Goal: Task Accomplishment & Management: Manage account settings

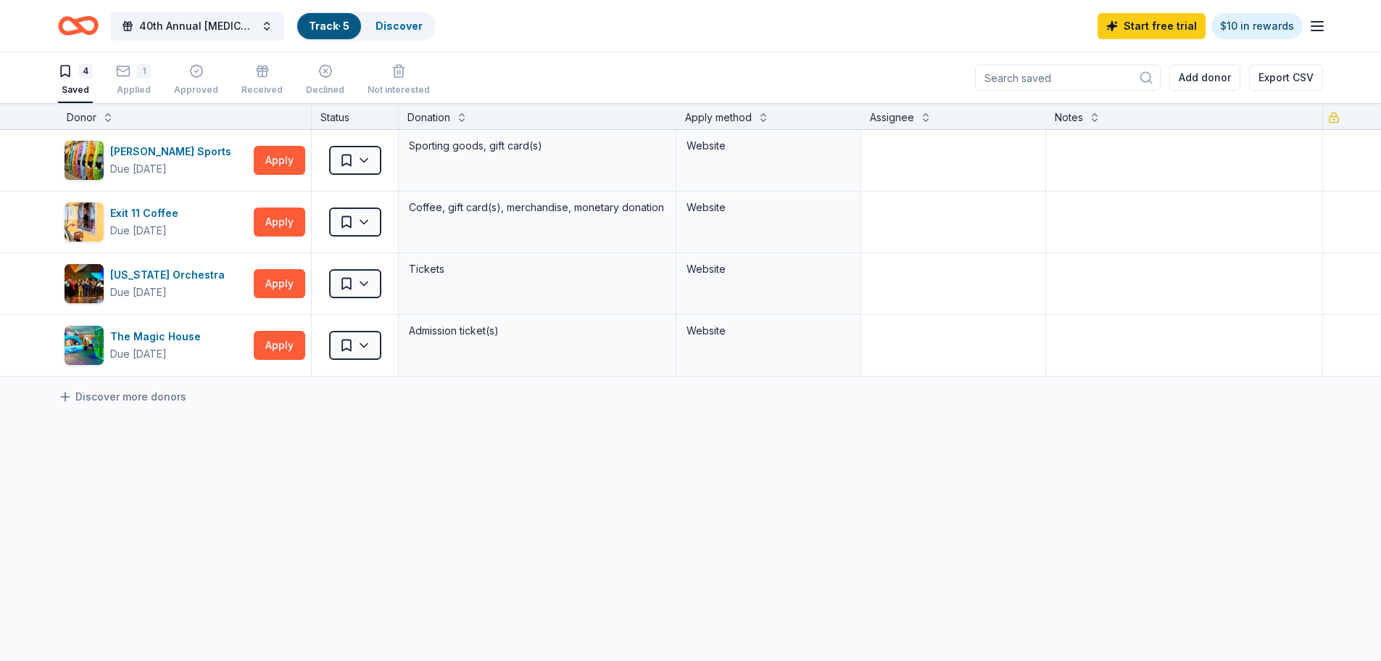
click at [336, 13] on div "Track · 5" at bounding box center [329, 26] width 64 height 26
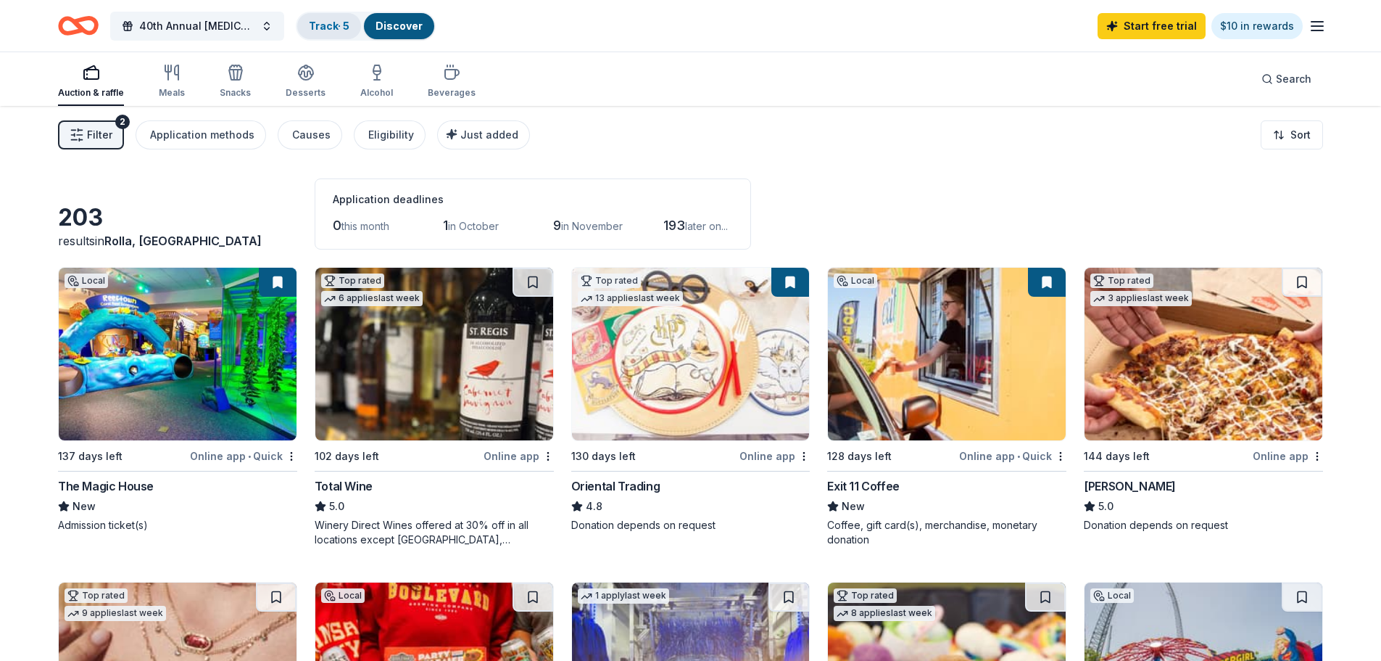
click at [338, 33] on div "Track · 5" at bounding box center [329, 26] width 64 height 26
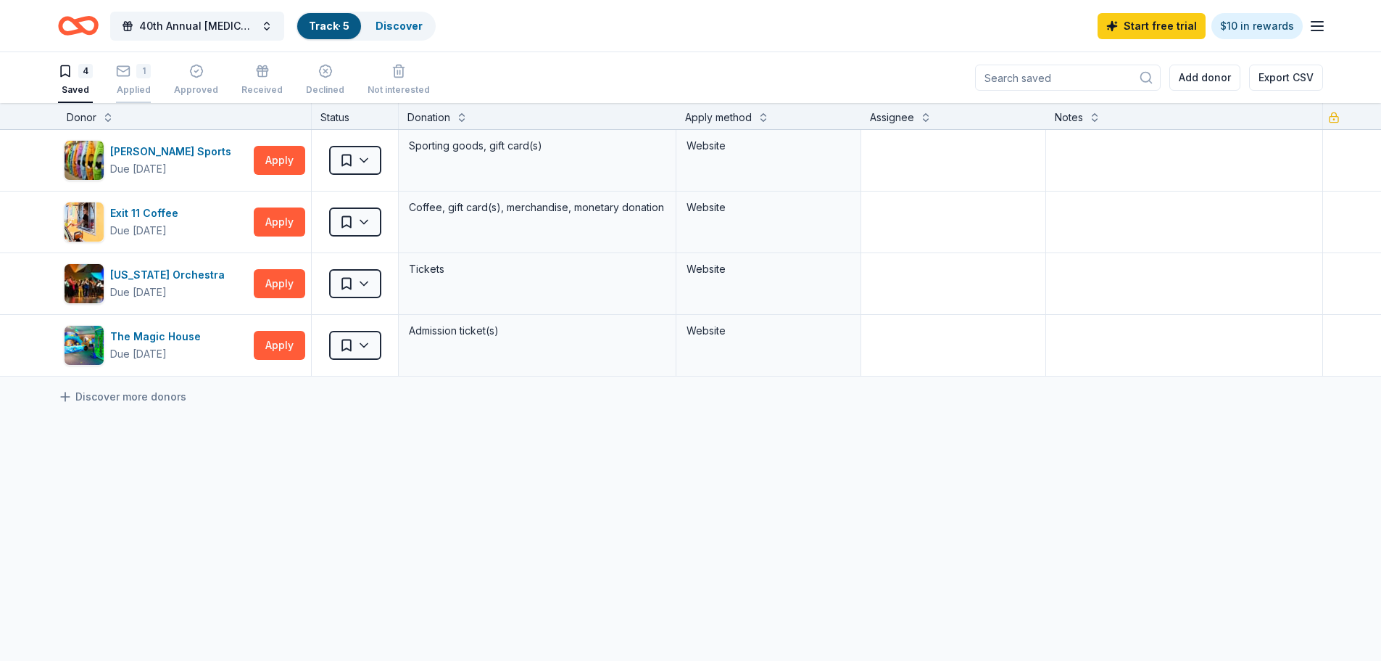
click at [130, 74] on rect "button" at bounding box center [123, 70] width 12 height 9
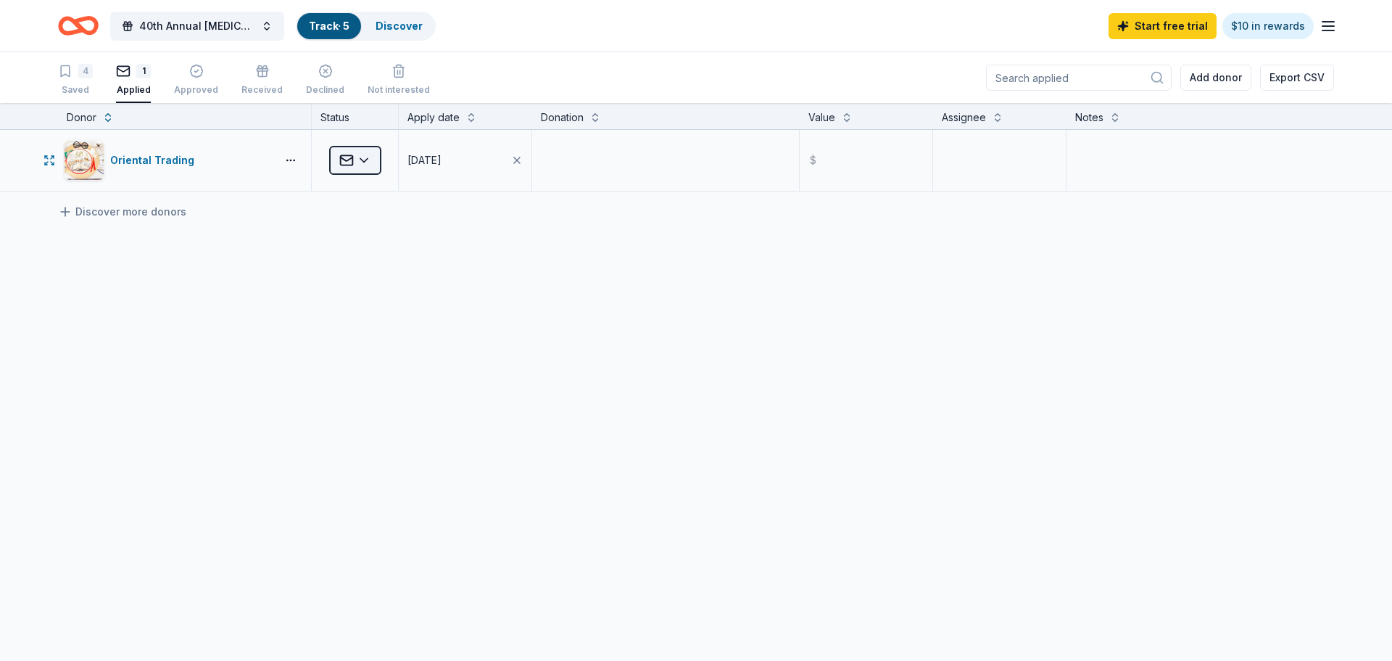
click at [364, 157] on html "40th Annual [MEDICAL_DATA] Gala Track · 5 Discover Start free trial $10 in rewa…" at bounding box center [696, 330] width 1392 height 661
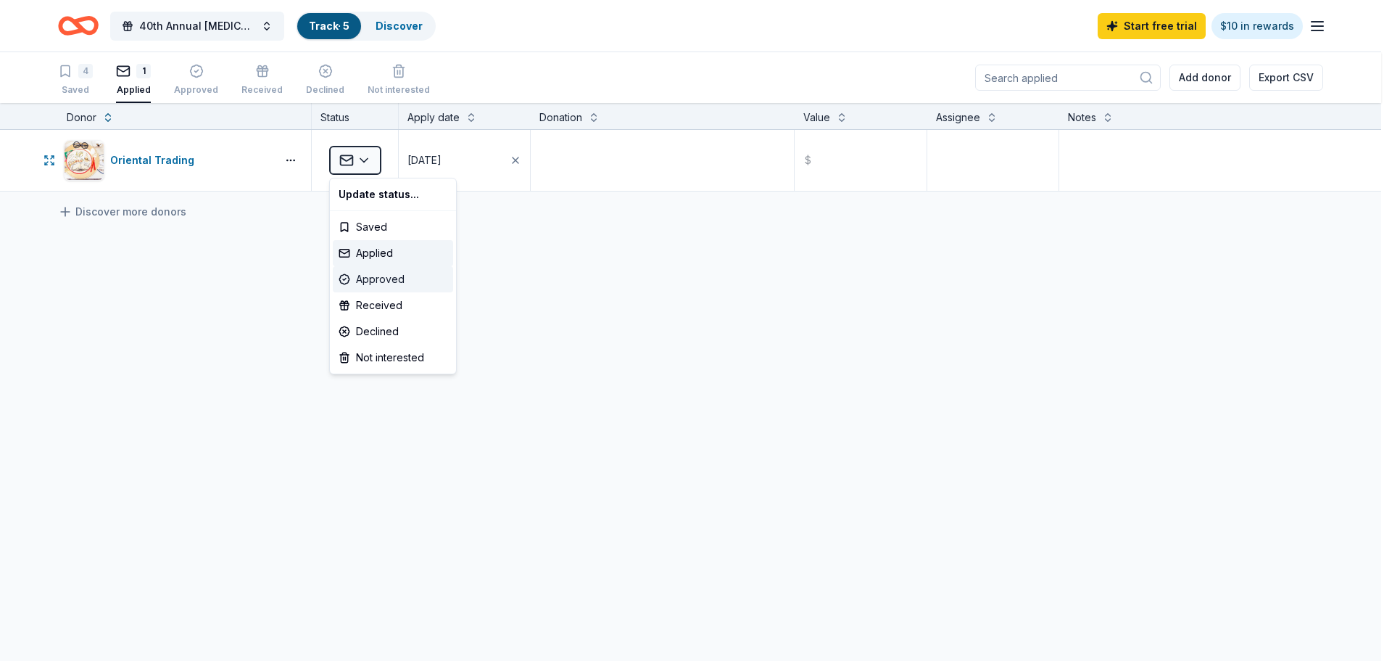
click at [378, 278] on div "Approved" at bounding box center [393, 279] width 120 height 26
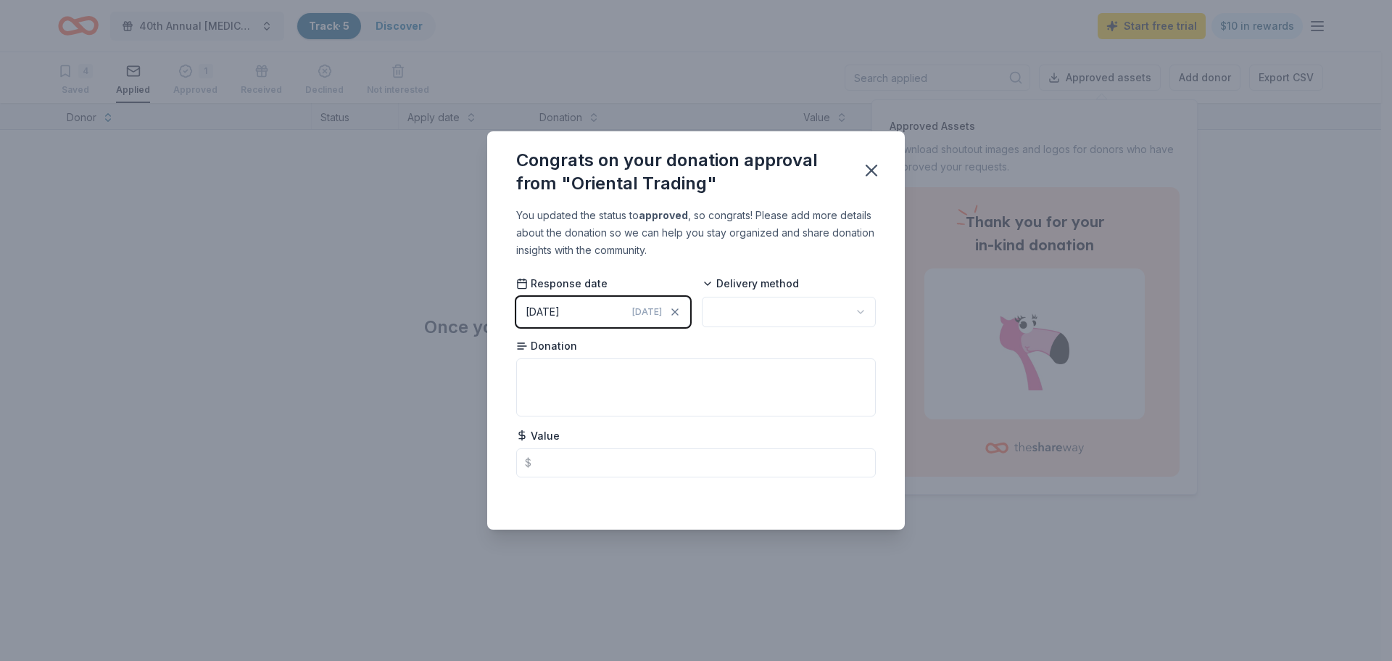
click at [560, 317] on div "[DATE]" at bounding box center [543, 311] width 34 height 17
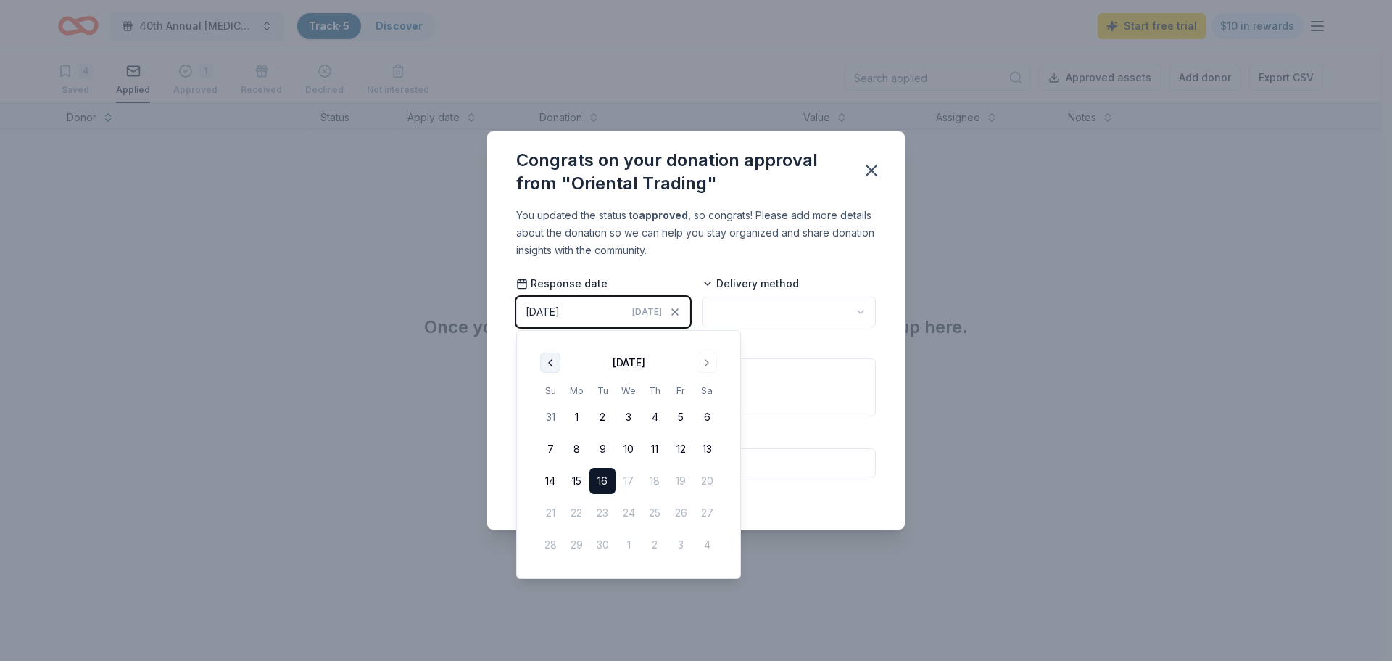
click at [552, 357] on button "Go to previous month" at bounding box center [550, 362] width 20 height 20
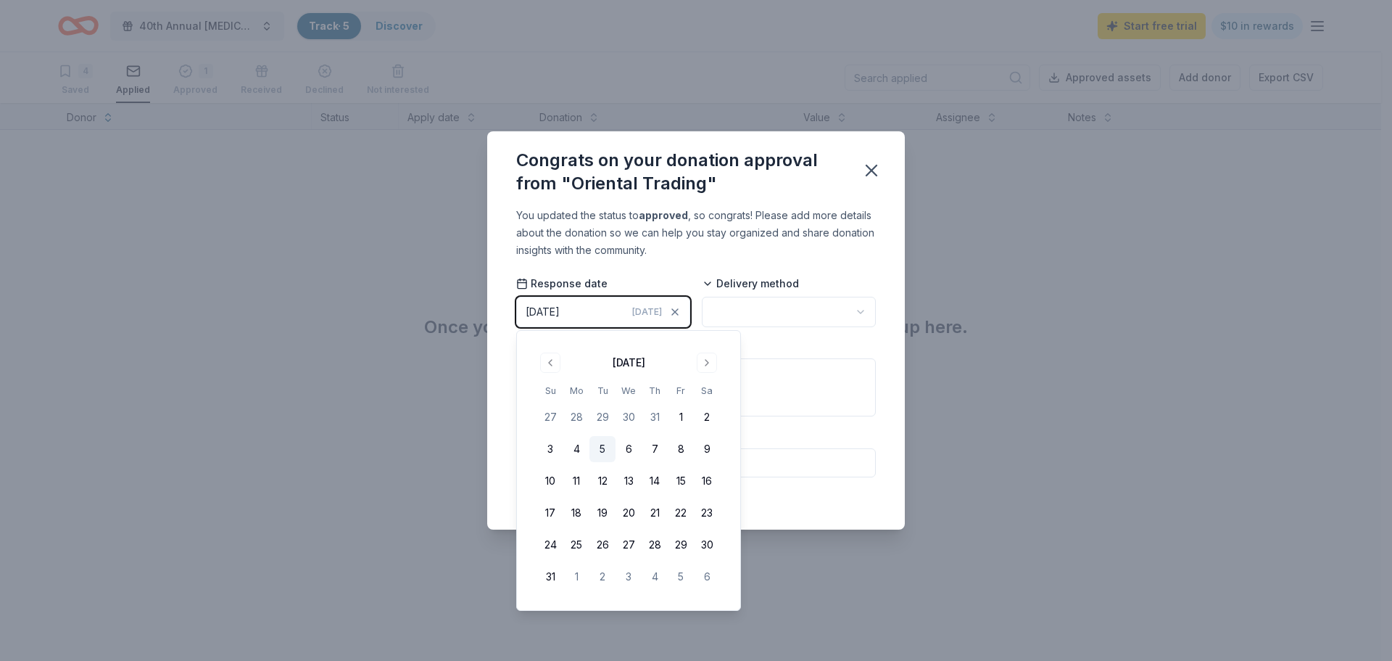
click at [608, 447] on button "5" at bounding box center [602, 449] width 26 height 26
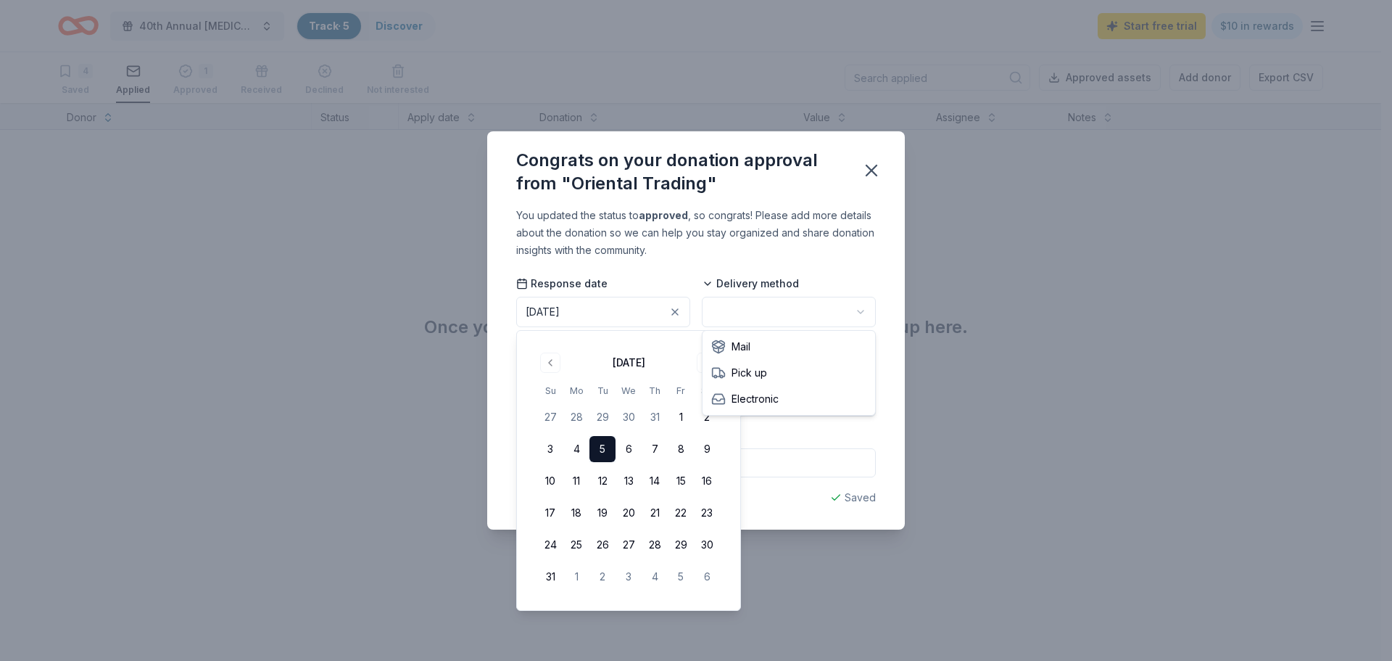
click at [776, 320] on html "40th Annual [MEDICAL_DATA] Gala Track · 5 Discover Start free trial $10 in rewa…" at bounding box center [696, 330] width 1392 height 661
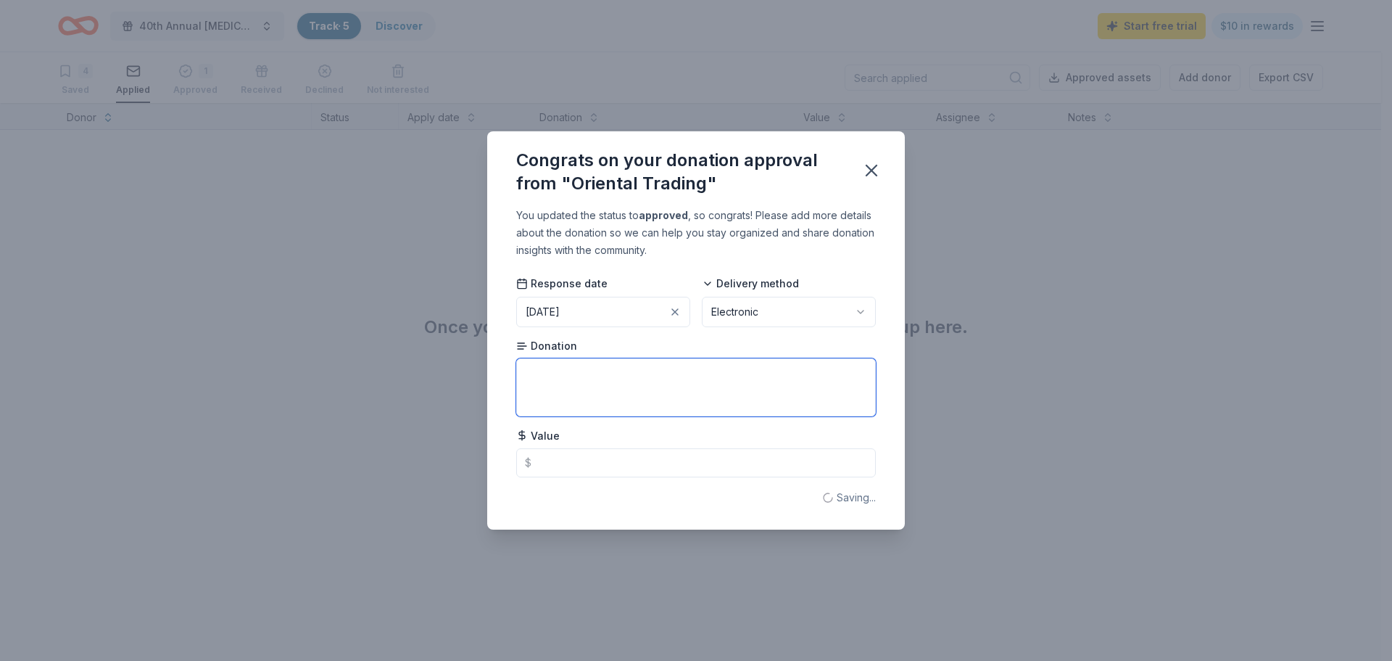
click at [657, 392] on textarea at bounding box center [696, 387] width 360 height 58
type textarea "$25 merchandise certificate"
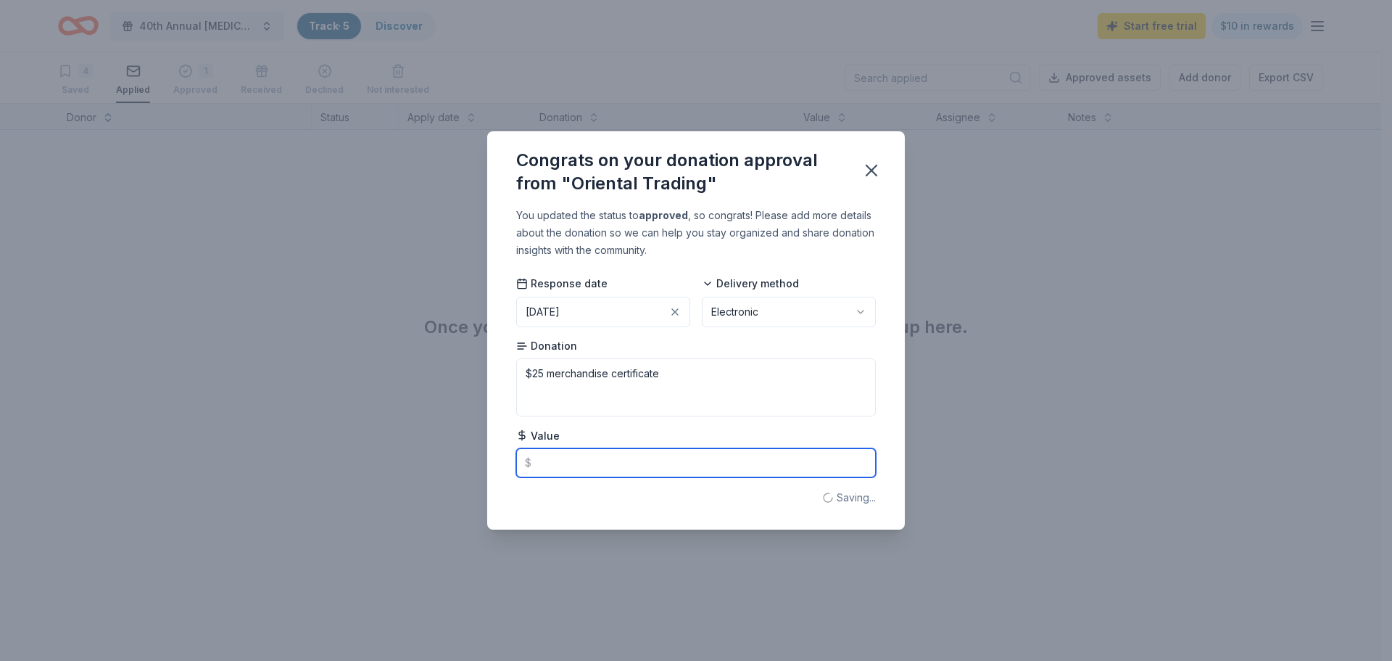
click at [655, 455] on input "text" at bounding box center [696, 462] width 360 height 29
type input "25.00"
click at [876, 183] on button "button" at bounding box center [872, 170] width 32 height 32
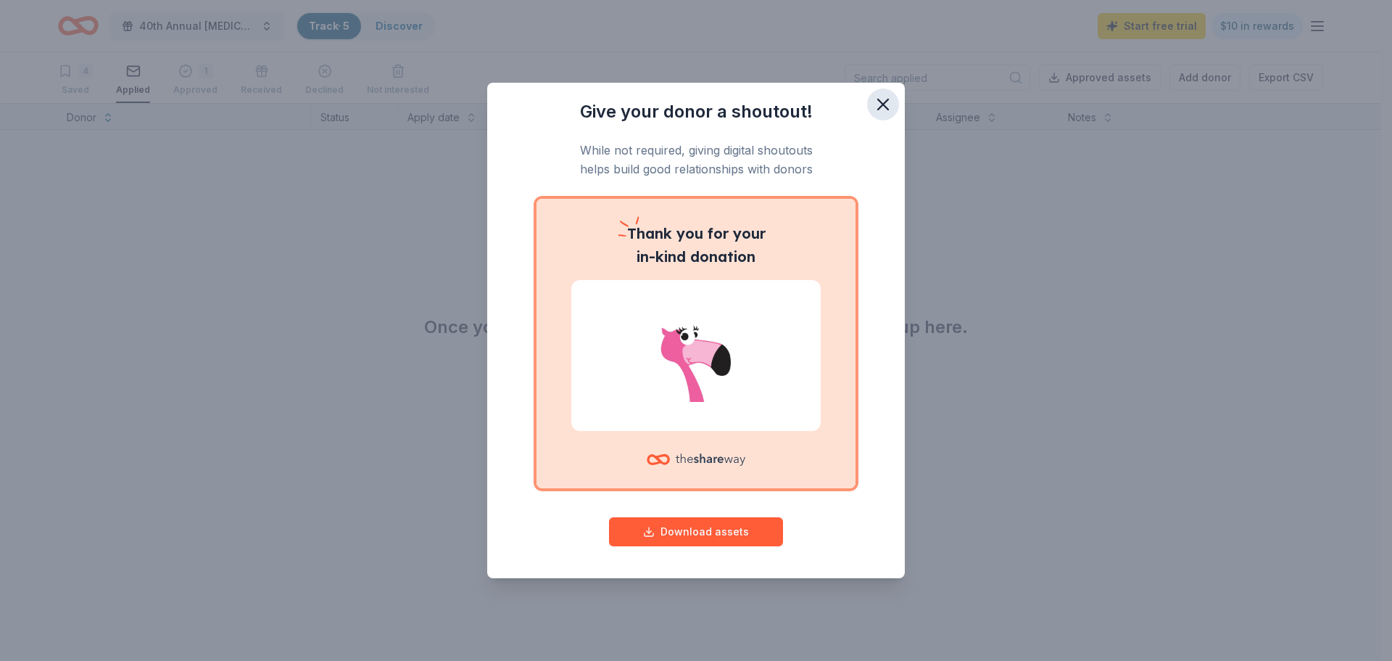
click at [882, 110] on icon "button" at bounding box center [883, 104] width 20 height 20
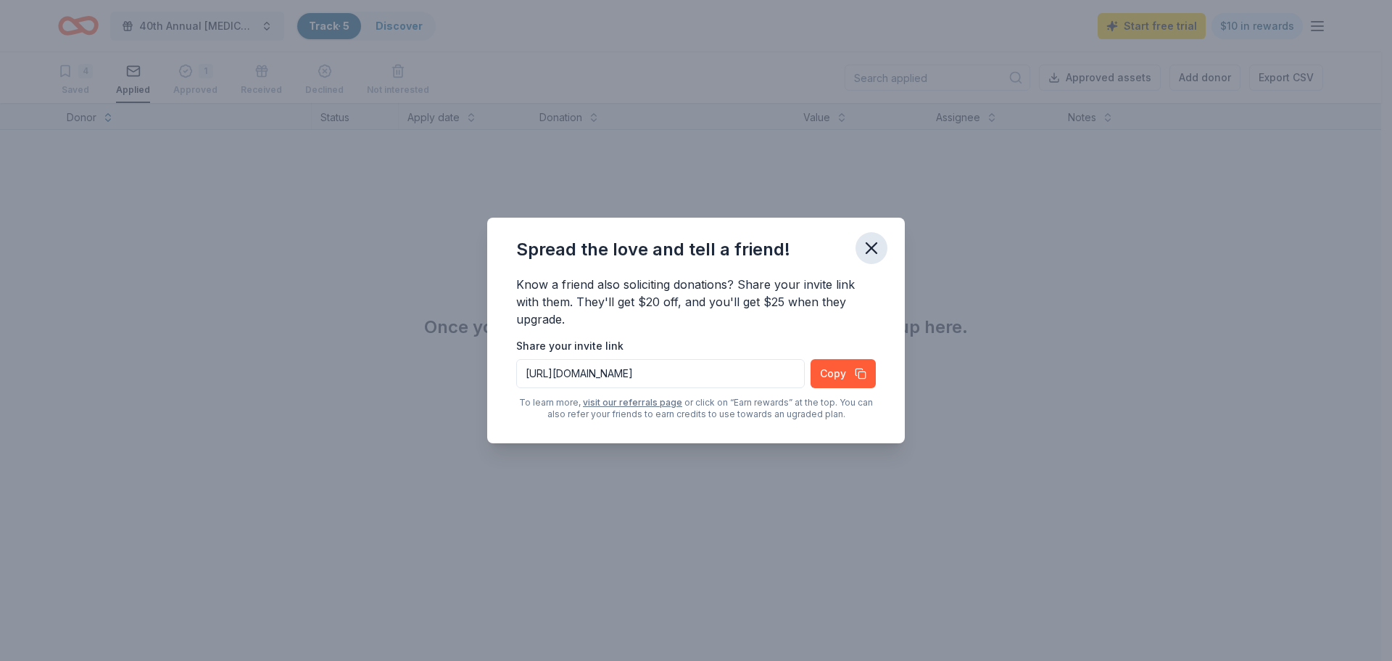
click at [876, 241] on icon "button" at bounding box center [871, 248] width 20 height 20
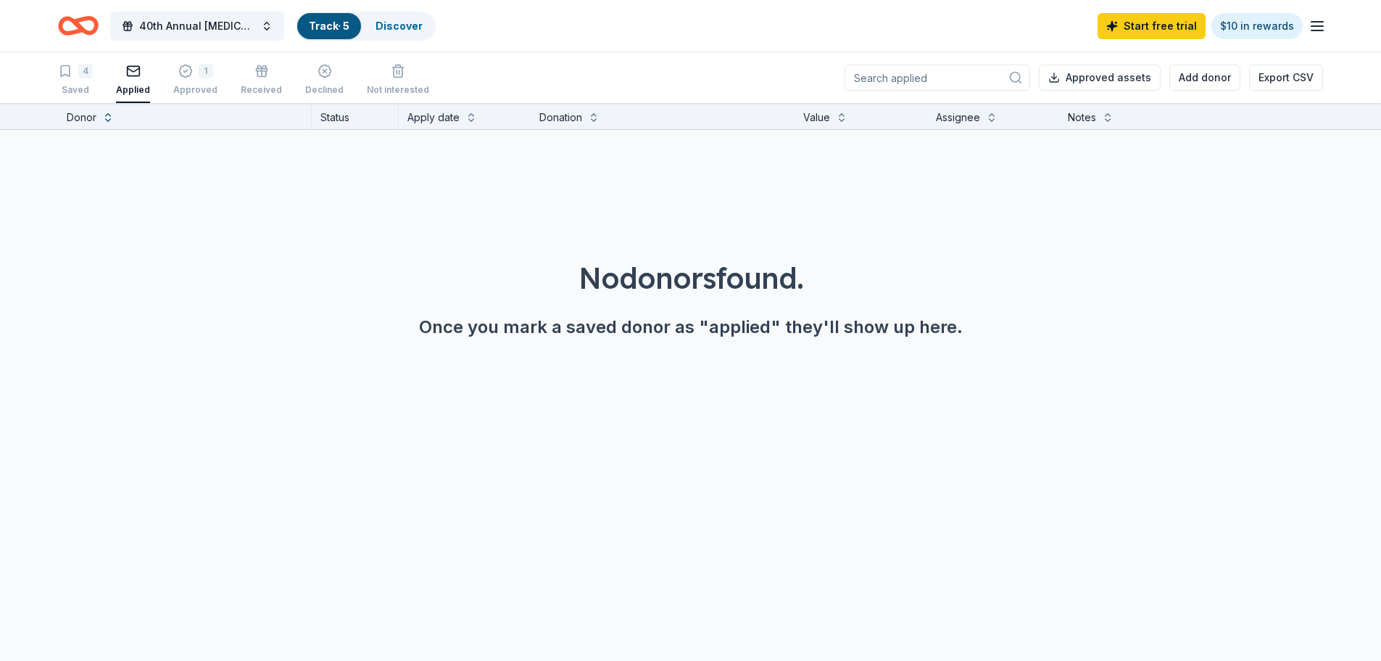
click at [65, 29] on icon "Home" at bounding box center [78, 26] width 41 height 34
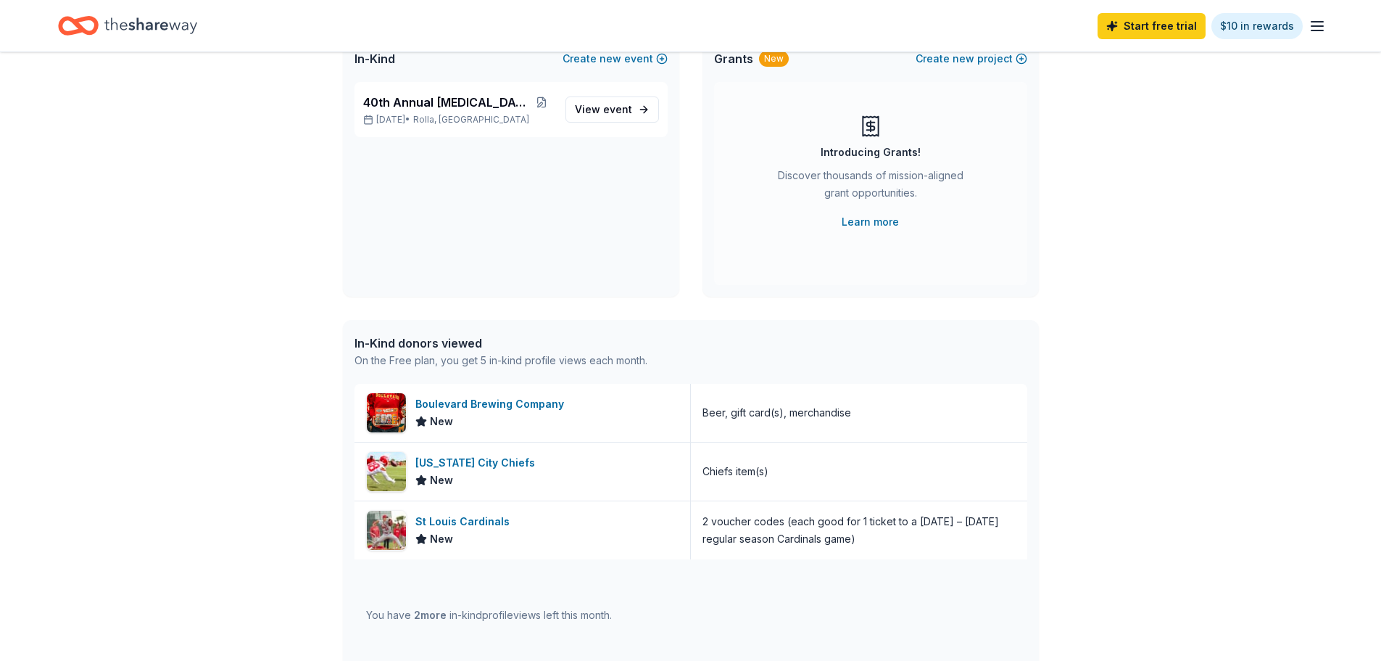
scroll to position [145, 0]
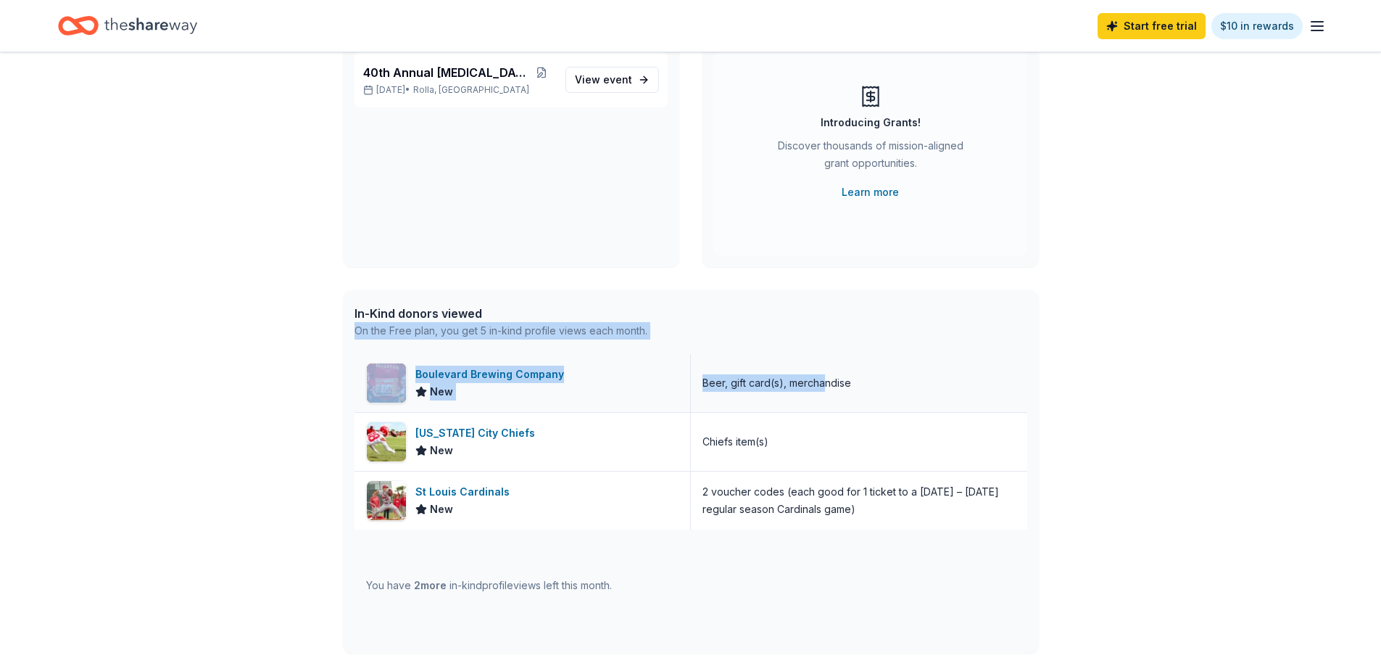
click at [821, 355] on div "👋 Hi [PERSON_NAME] In-Kind Create new event 40th Annual [MEDICAL_DATA] Gala [DA…" at bounding box center [690, 413] width 1381 height 1012
click at [803, 376] on div "Beer, gift card(s), merchandise" at bounding box center [777, 382] width 149 height 17
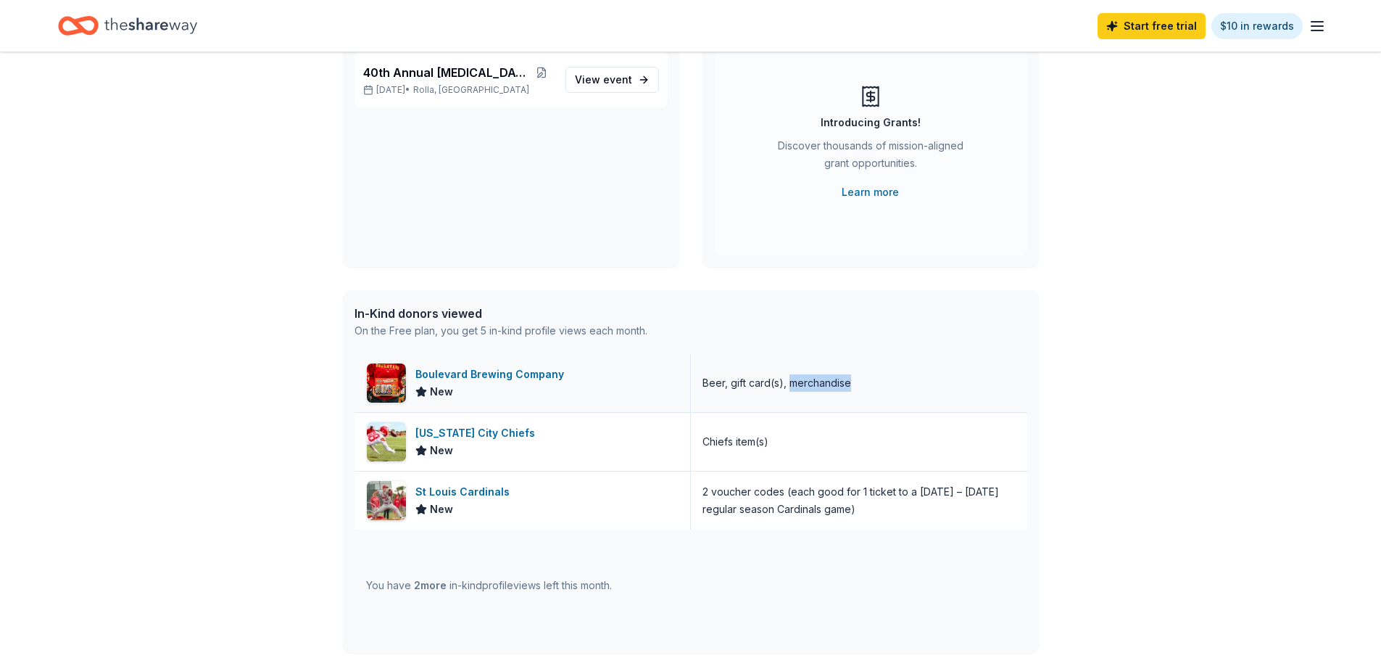
click at [803, 376] on div "Beer, gift card(s), merchandise" at bounding box center [777, 382] width 149 height 17
click at [804, 377] on div "Beer, gift card(s), merchandise" at bounding box center [777, 382] width 149 height 17
